Goal: Task Accomplishment & Management: Use online tool/utility

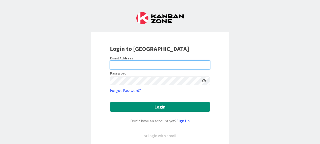
click at [135, 67] on input "email" at bounding box center [160, 64] width 100 height 9
type input "[EMAIL_ADDRESS][DOMAIN_NAME]"
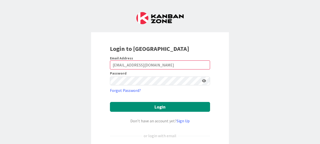
click at [249, 70] on div "Login to [GEOGRAPHIC_DATA] Email Address [EMAIL_ADDRESS][DOMAIN_NAME] Password …" at bounding box center [160, 72] width 320 height 144
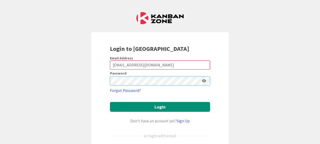
click at [110, 102] on button "Login" at bounding box center [160, 107] width 100 height 10
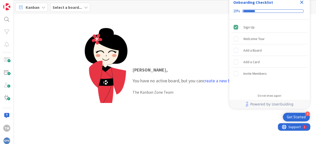
click at [41, 6] on icon at bounding box center [43, 7] width 4 height 4
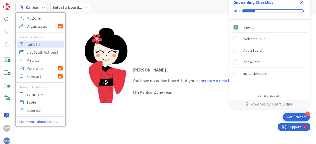
click at [41, 6] on icon at bounding box center [43, 7] width 4 height 4
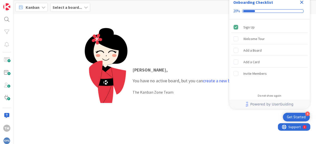
click at [41, 6] on icon at bounding box center [43, 7] width 4 height 4
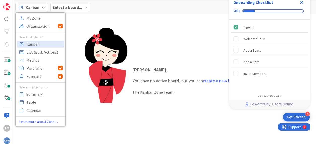
click at [82, 7] on div "Select a board..." at bounding box center [70, 7] width 40 height 9
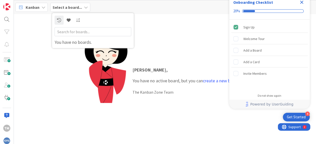
click at [29, 35] on div "[PERSON_NAME] , You have no active board, but you can create a new board . The …" at bounding box center [165, 80] width 302 height 133
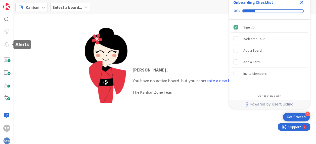
click at [302, 2] on icon "Close Checklist" at bounding box center [301, 2] width 3 height 3
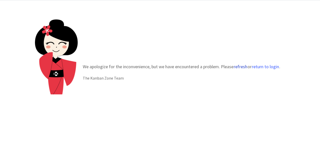
click at [239, 66] on button "refresh" at bounding box center [240, 66] width 14 height 5
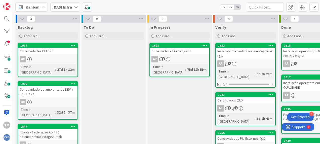
click at [74, 6] on icon at bounding box center [76, 7] width 4 height 4
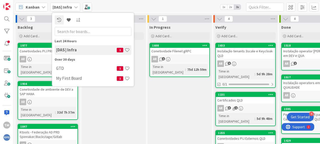
click at [74, 6] on icon at bounding box center [76, 7] width 4 height 4
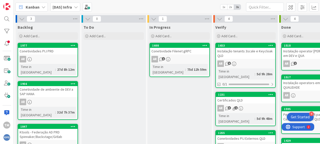
click at [75, 6] on icon at bounding box center [76, 7] width 4 height 4
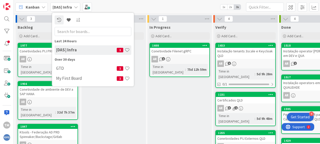
click at [135, 2] on div "Kanban [DAS] Infra Last 24 Hours [DAS] Infra 1 Over 30 days GTD 1 My First Boar…" at bounding box center [167, 7] width 306 height 14
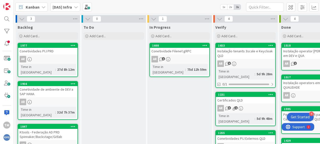
click at [64, 6] on b "[DAS] Infra" at bounding box center [62, 7] width 19 height 5
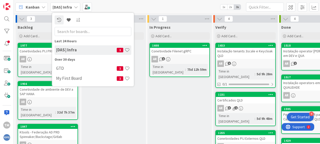
click at [137, 7] on div "Kanban [DAS] Infra Last 24 Hours [DAS] Infra 1 Over 30 days GTD 1 My First Boar…" at bounding box center [167, 7] width 306 height 14
